Goal: Find specific page/section: Find specific page/section

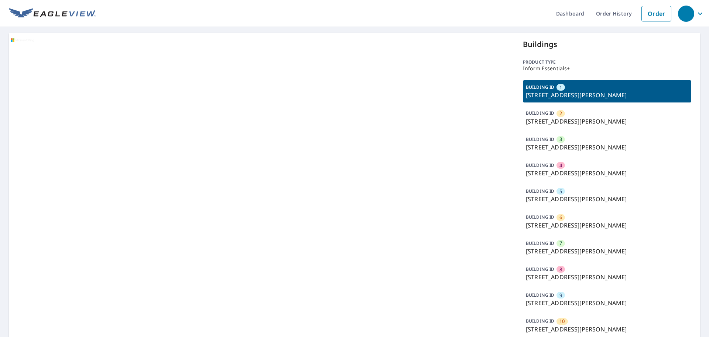
click at [556, 96] on p "[STREET_ADDRESS][PERSON_NAME]" at bounding box center [607, 95] width 163 height 9
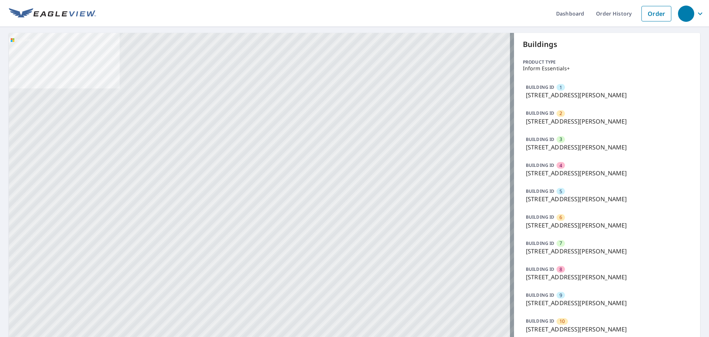
click at [554, 95] on p "[STREET_ADDRESS][PERSON_NAME]" at bounding box center [607, 95] width 163 height 9
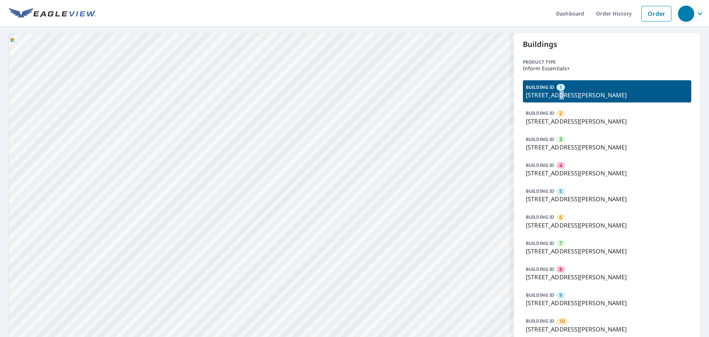
drag, startPoint x: 261, startPoint y: 153, endPoint x: 285, endPoint y: 232, distance: 83.0
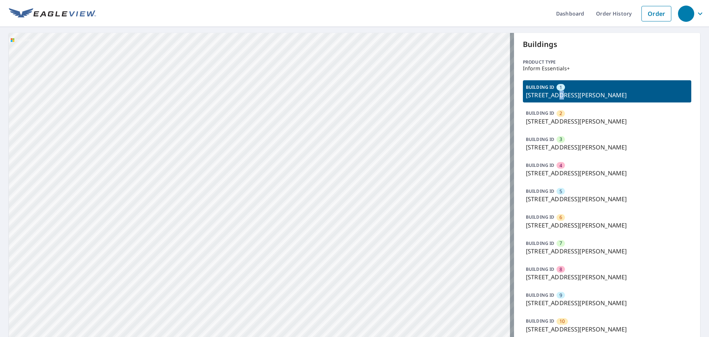
drag, startPoint x: 271, startPoint y: 215, endPoint x: 240, endPoint y: 152, distance: 69.9
click at [539, 115] on p "BUILDING ID" at bounding box center [540, 113] width 28 height 6
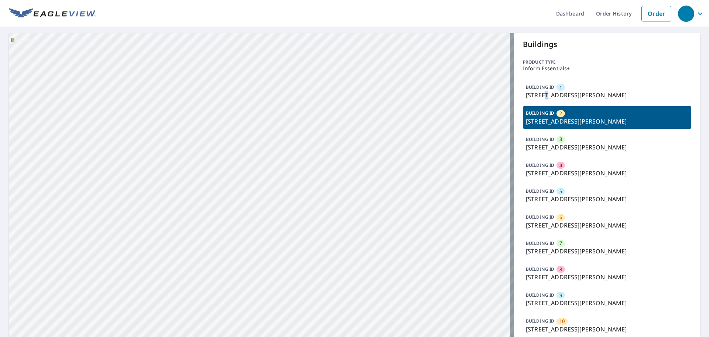
click at [541, 100] on div "BUILDING ID [GEOGRAPHIC_DATA][STREET_ADDRESS][PERSON_NAME]" at bounding box center [607, 91] width 168 height 22
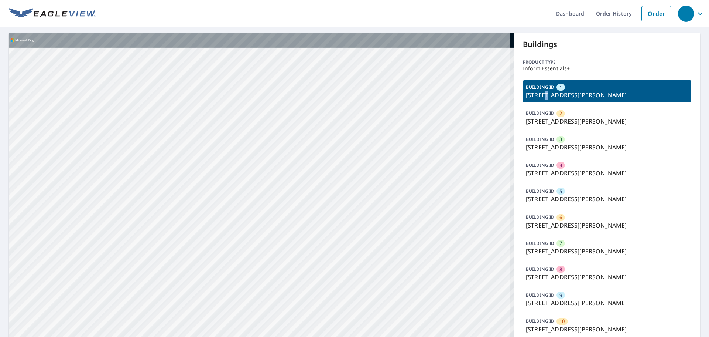
drag, startPoint x: 297, startPoint y: 222, endPoint x: 307, endPoint y: 324, distance: 102.5
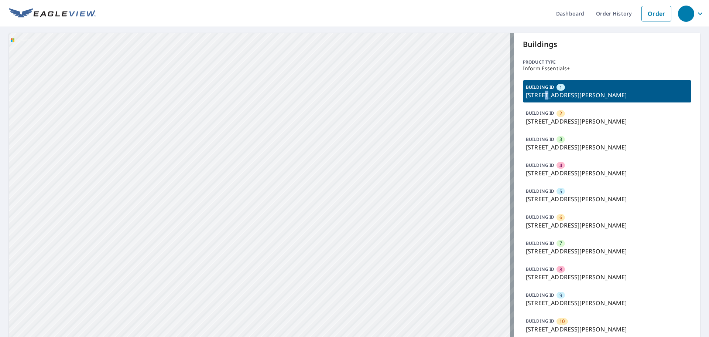
drag, startPoint x: 259, startPoint y: 277, endPoint x: 249, endPoint y: 338, distance: 61.7
click at [249, 336] on html "Dashboard Order History Order 2 [STREET_ADDRESS][PERSON_NAME] 3 [STREET_ADDRESS…" at bounding box center [354, 168] width 709 height 337
drag, startPoint x: 253, startPoint y: 330, endPoint x: 273, endPoint y: 192, distance: 139.7
drag, startPoint x: 266, startPoint y: 215, endPoint x: 258, endPoint y: 126, distance: 89.0
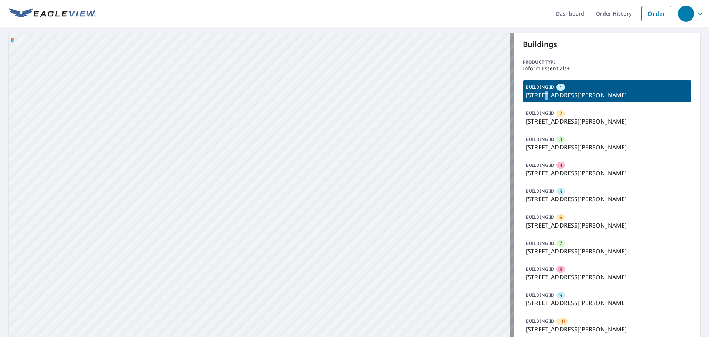
drag, startPoint x: 256, startPoint y: 152, endPoint x: 252, endPoint y: 116, distance: 36.1
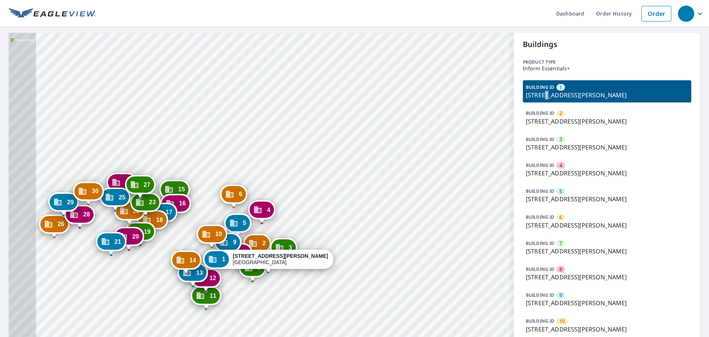
drag, startPoint x: 192, startPoint y: 189, endPoint x: 230, endPoint y: 114, distance: 84.1
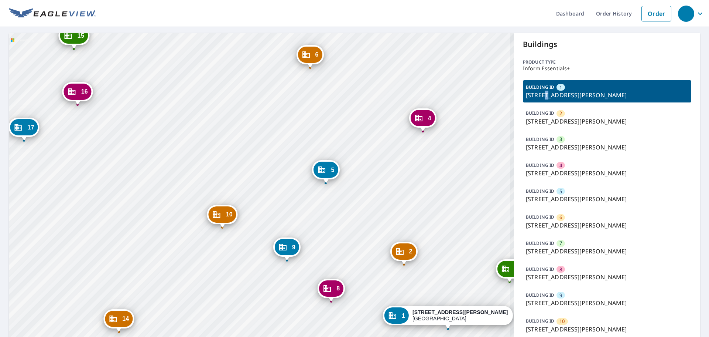
drag, startPoint x: 202, startPoint y: 175, endPoint x: 211, endPoint y: 147, distance: 28.9
